Goal: Information Seeking & Learning: Learn about a topic

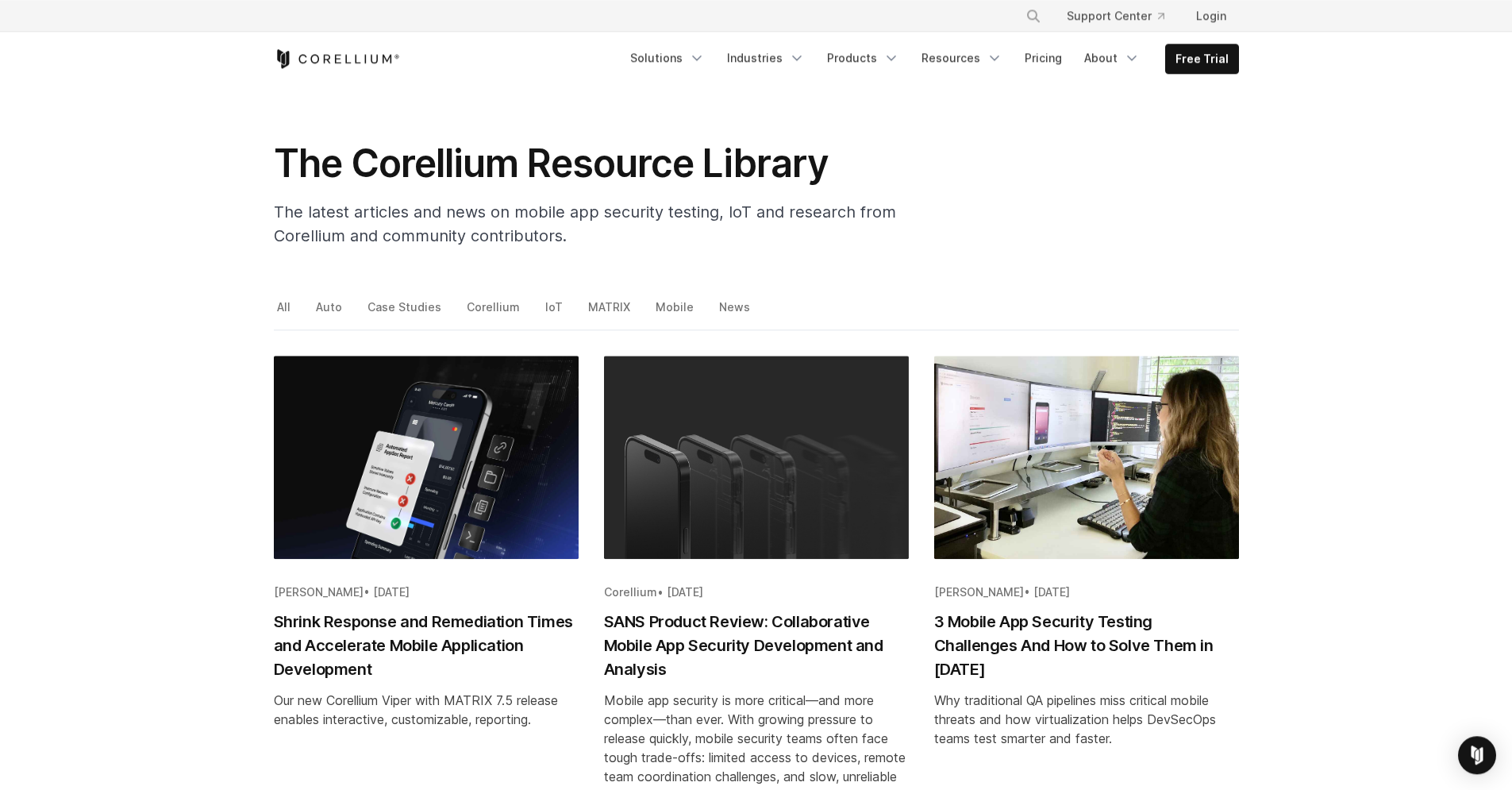
scroll to position [152, 0]
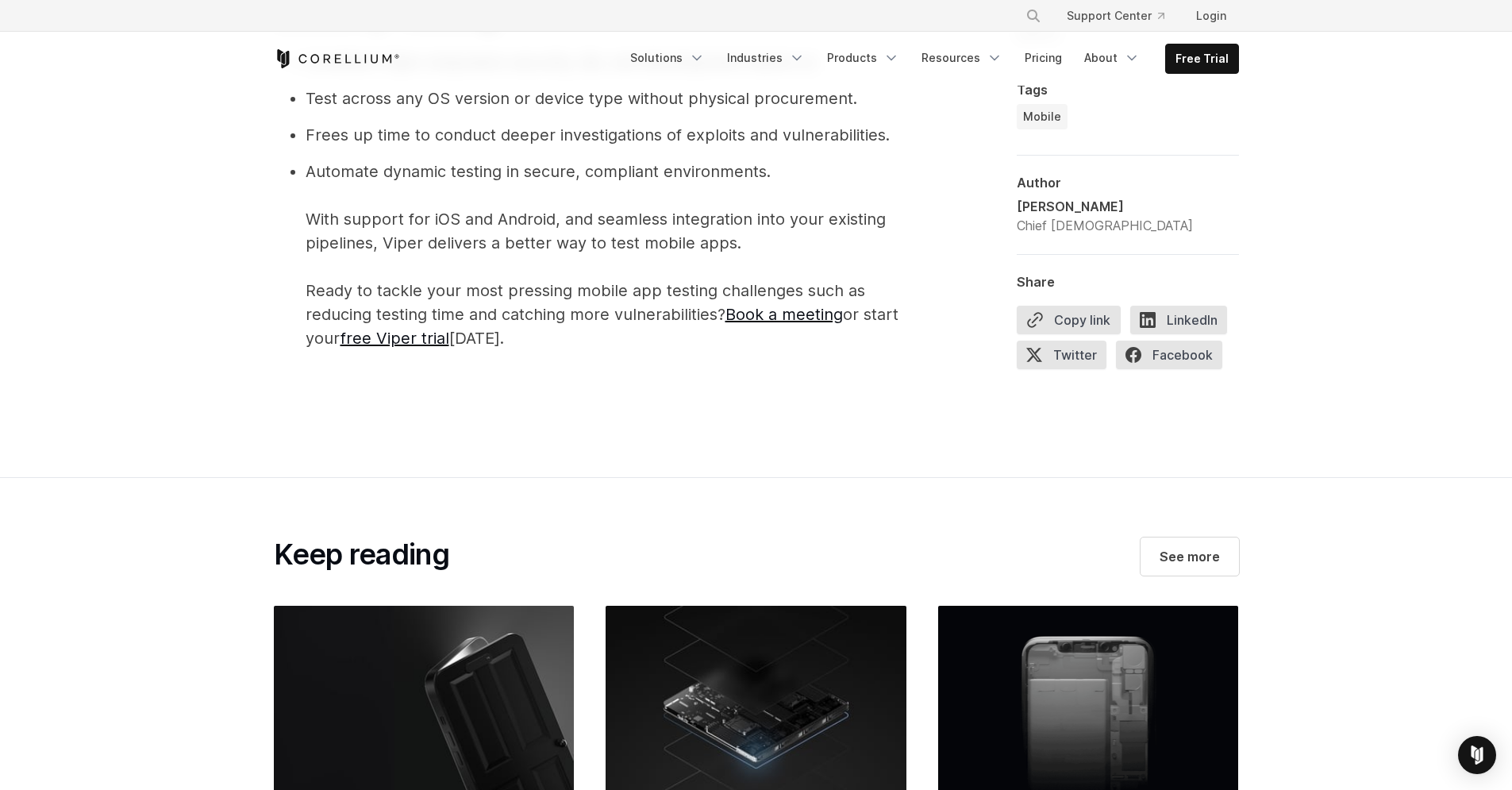
scroll to position [3695, 0]
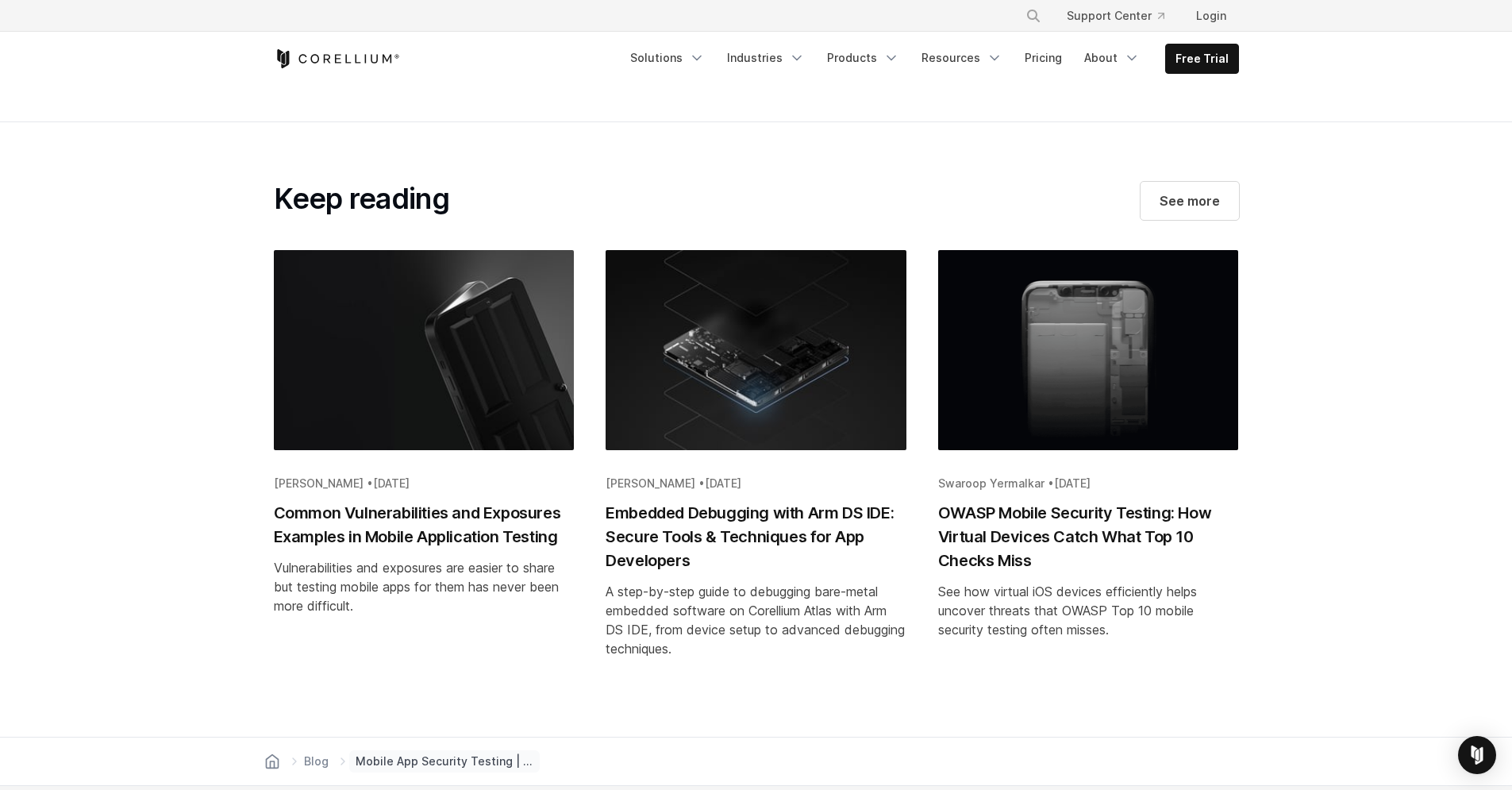
click at [1177, 540] on h2 "OWASP Mobile Security Testing: How Virtual Devices Catch What Top 10 Checks Miss" at bounding box center [1088, 536] width 301 height 72
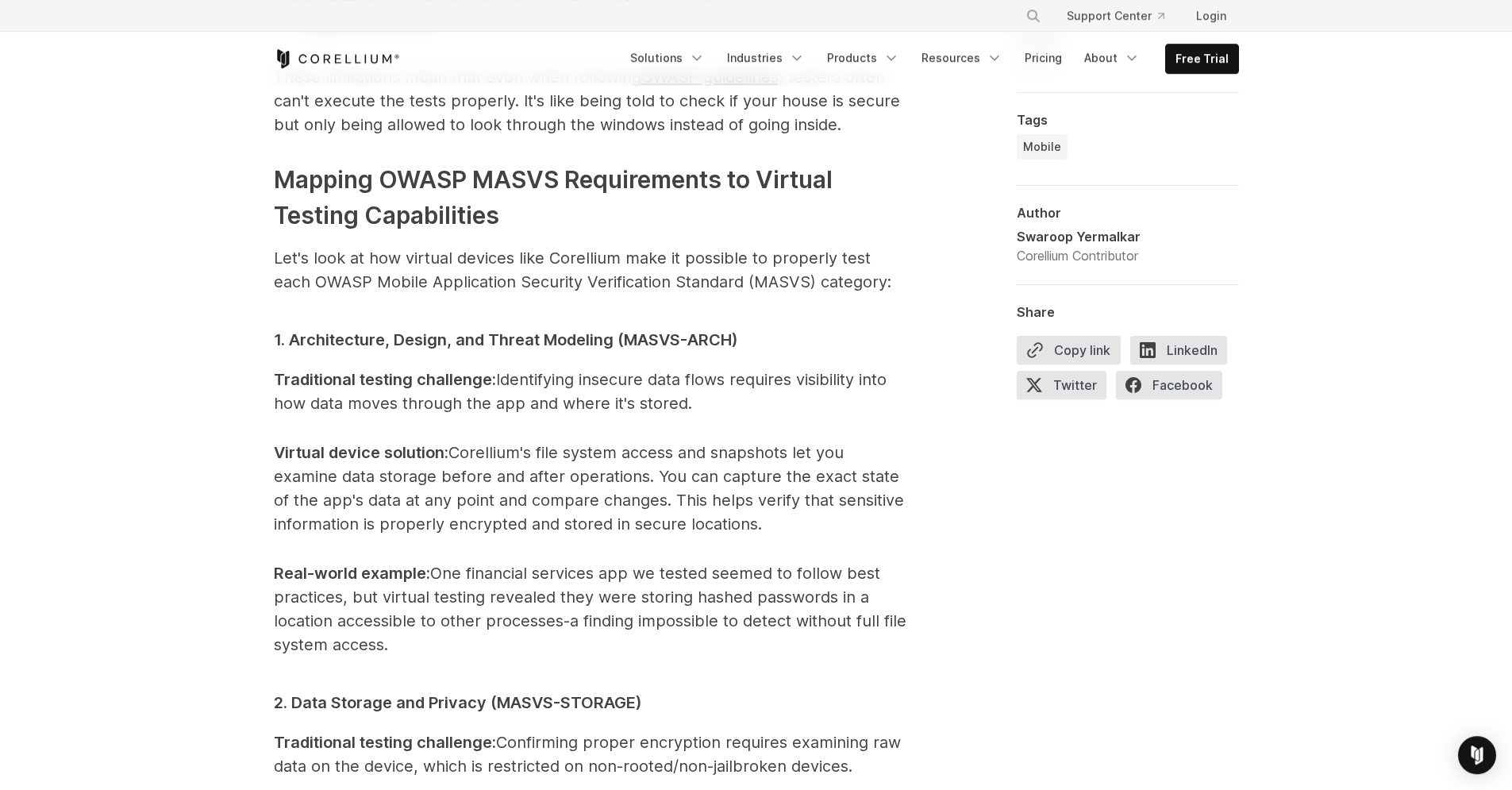
scroll to position [1829, 0]
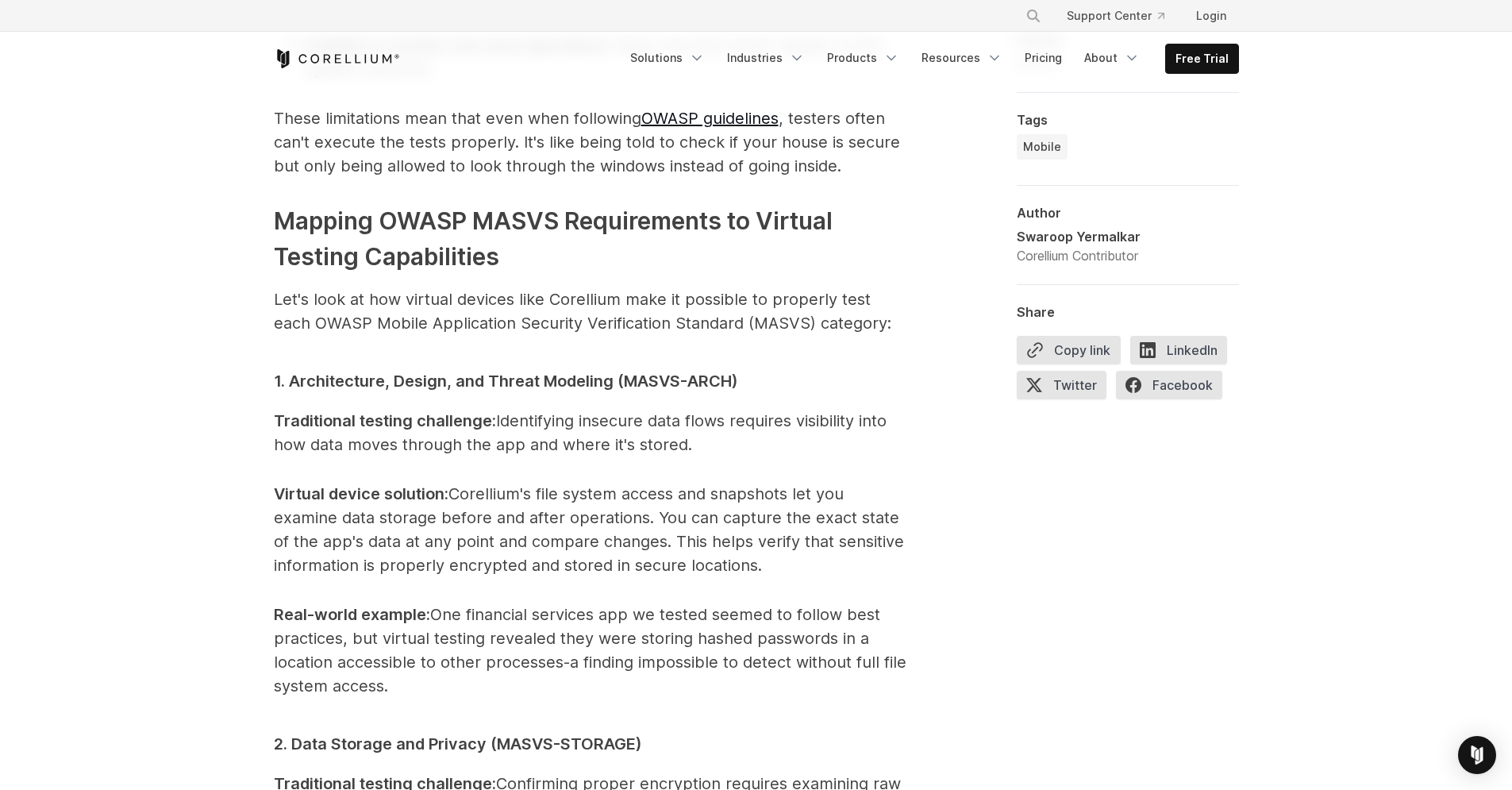
click at [519, 221] on span "Mapping OWASP MASVS Requirements to Virtual Testing Capabilities" at bounding box center [553, 238] width 559 height 64
